Goal: Task Accomplishment & Management: Manage account settings

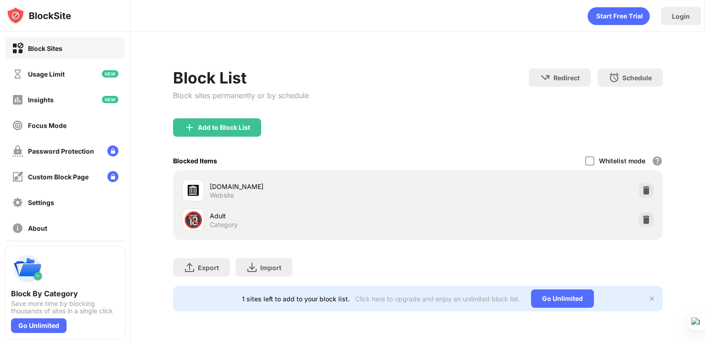
click at [645, 190] on img at bounding box center [646, 190] width 9 height 9
